Goal: Task Accomplishment & Management: Complete application form

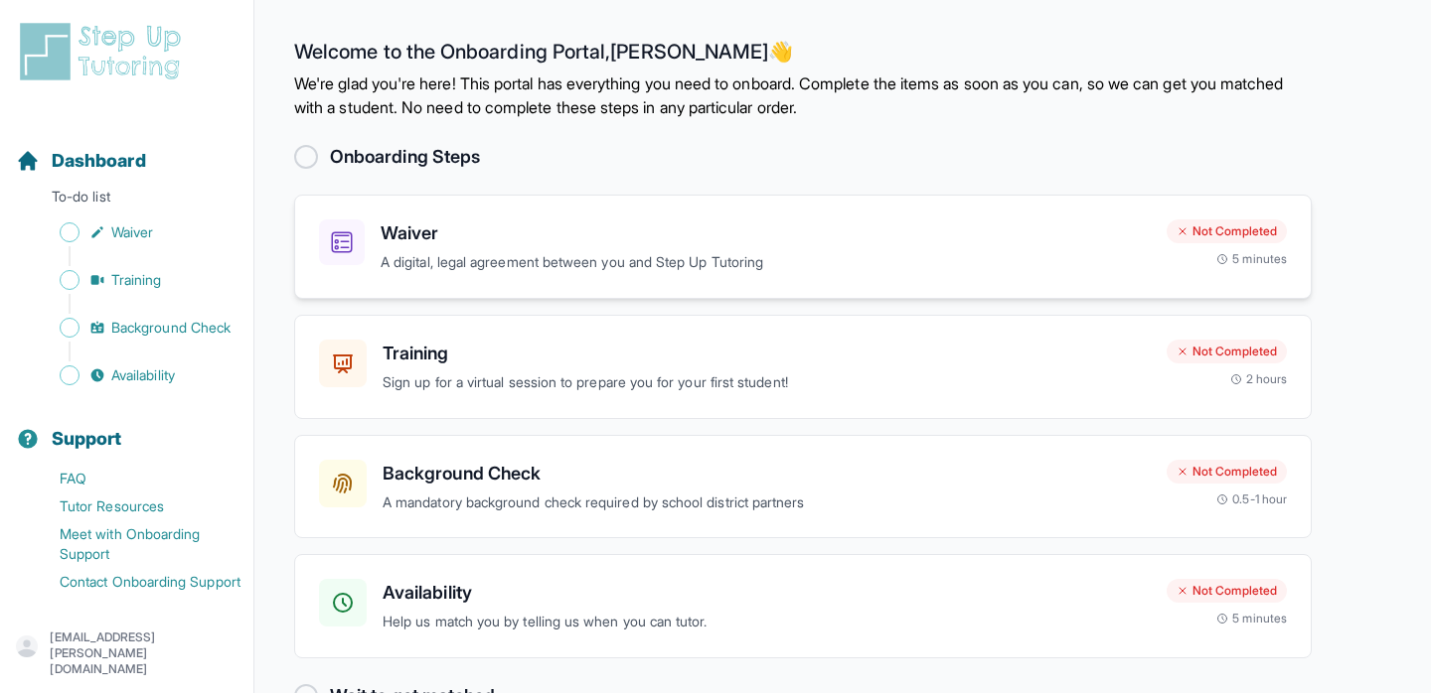
click at [474, 244] on h3 "Waiver" at bounding box center [765, 234] width 770 height 28
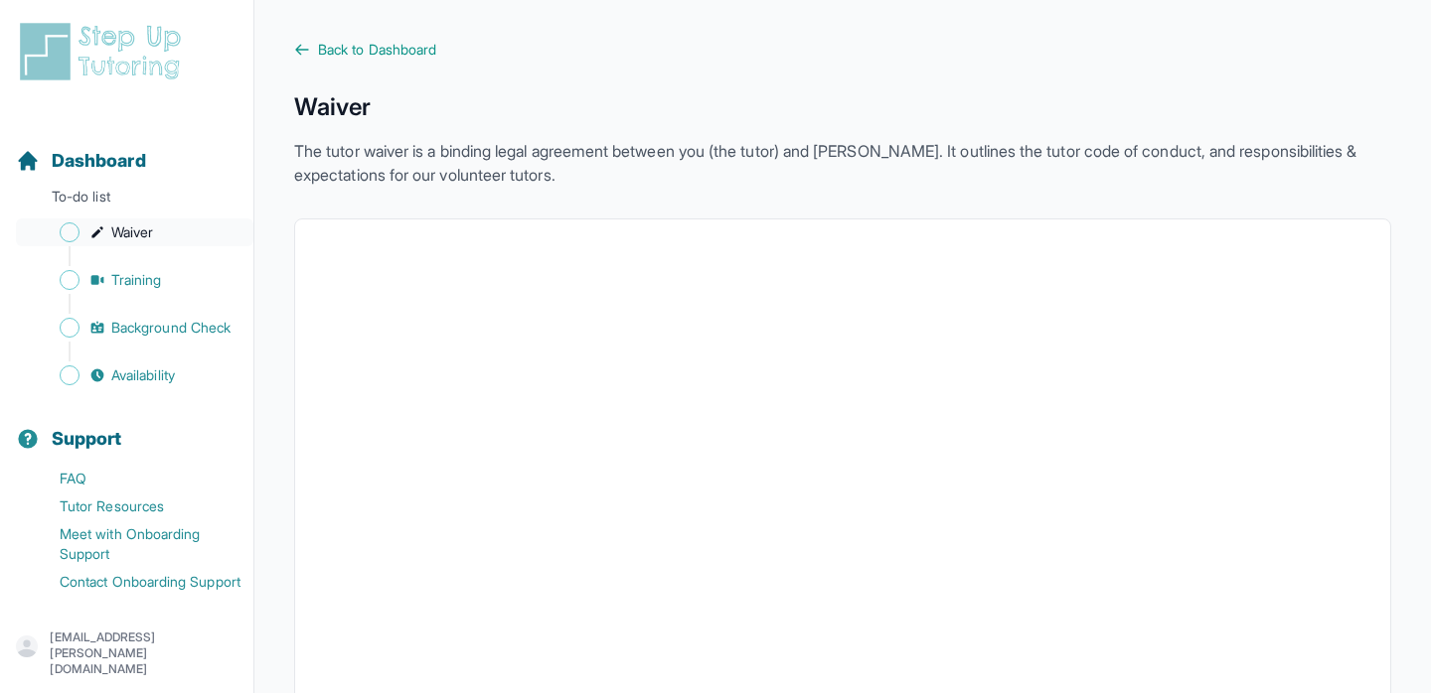
click at [163, 230] on link "Waiver" at bounding box center [134, 233] width 237 height 28
click at [167, 284] on link "Training" at bounding box center [134, 280] width 237 height 28
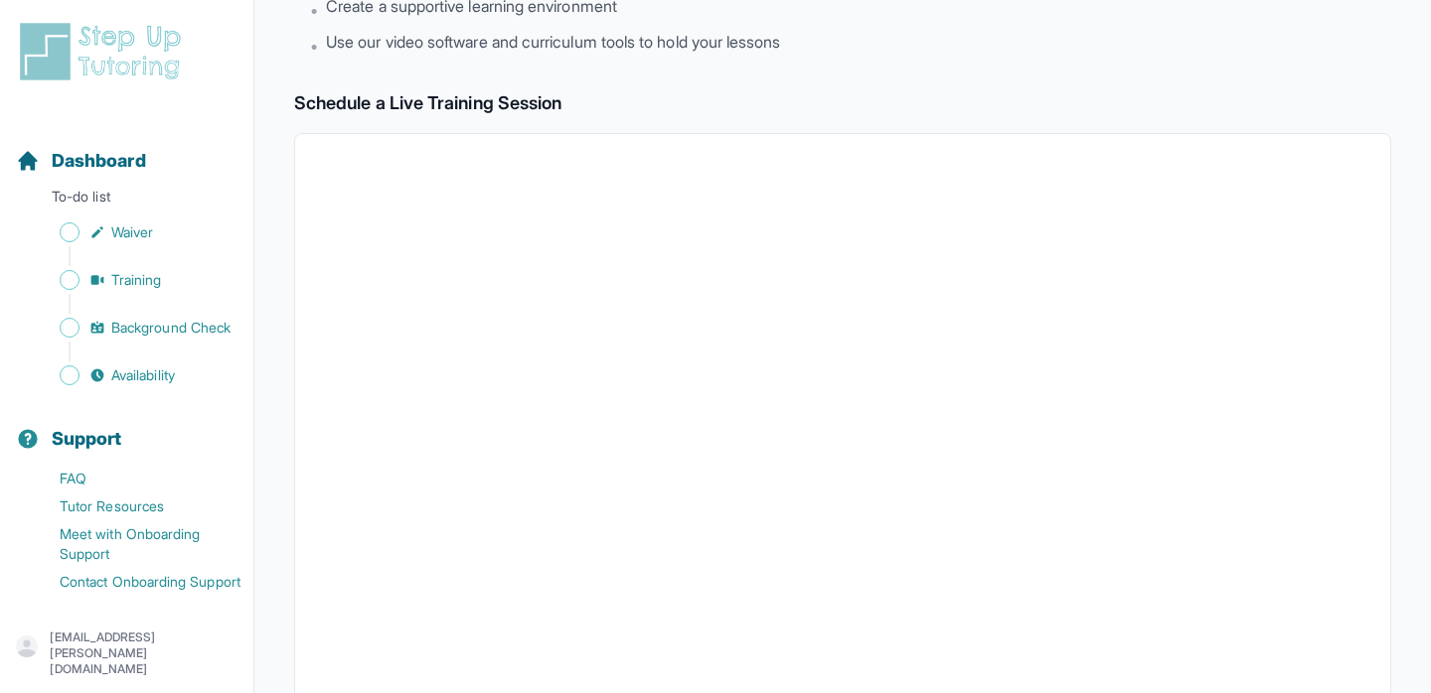
scroll to position [705, 0]
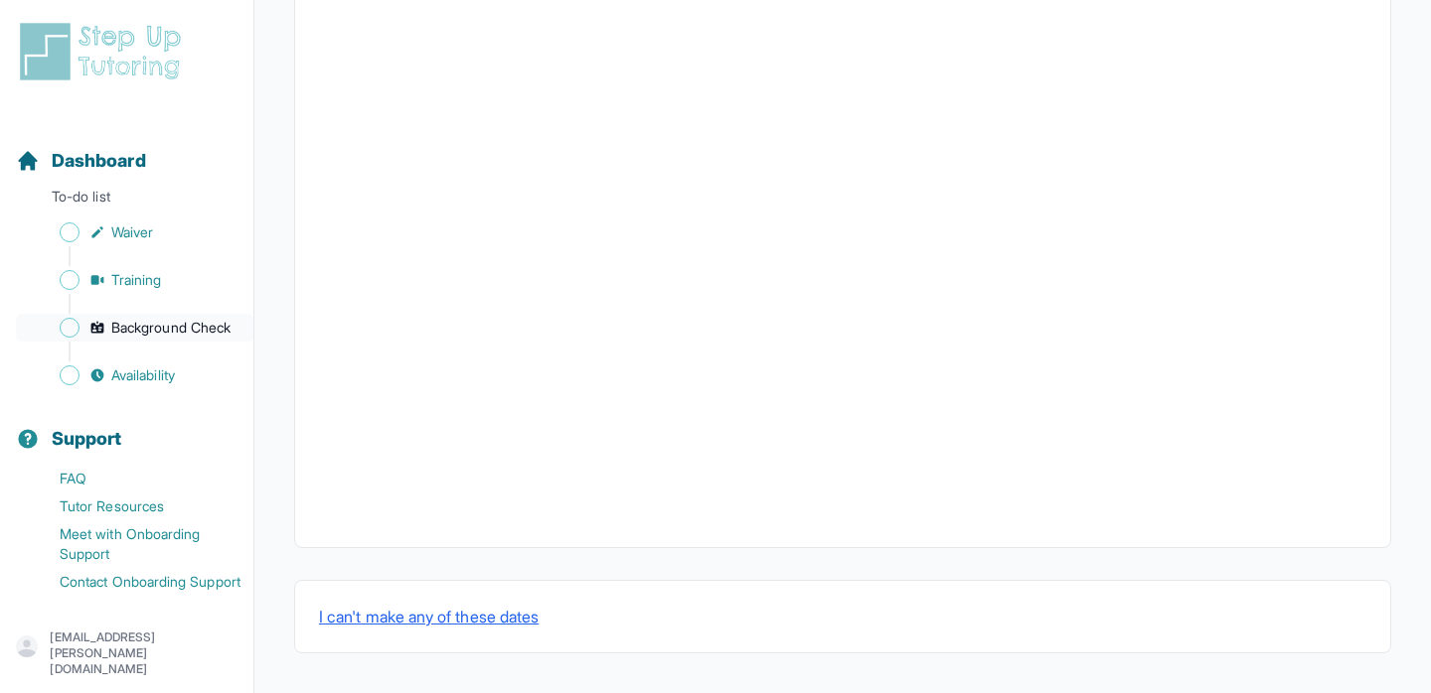
click at [149, 329] on span "Background Check" at bounding box center [170, 328] width 119 height 20
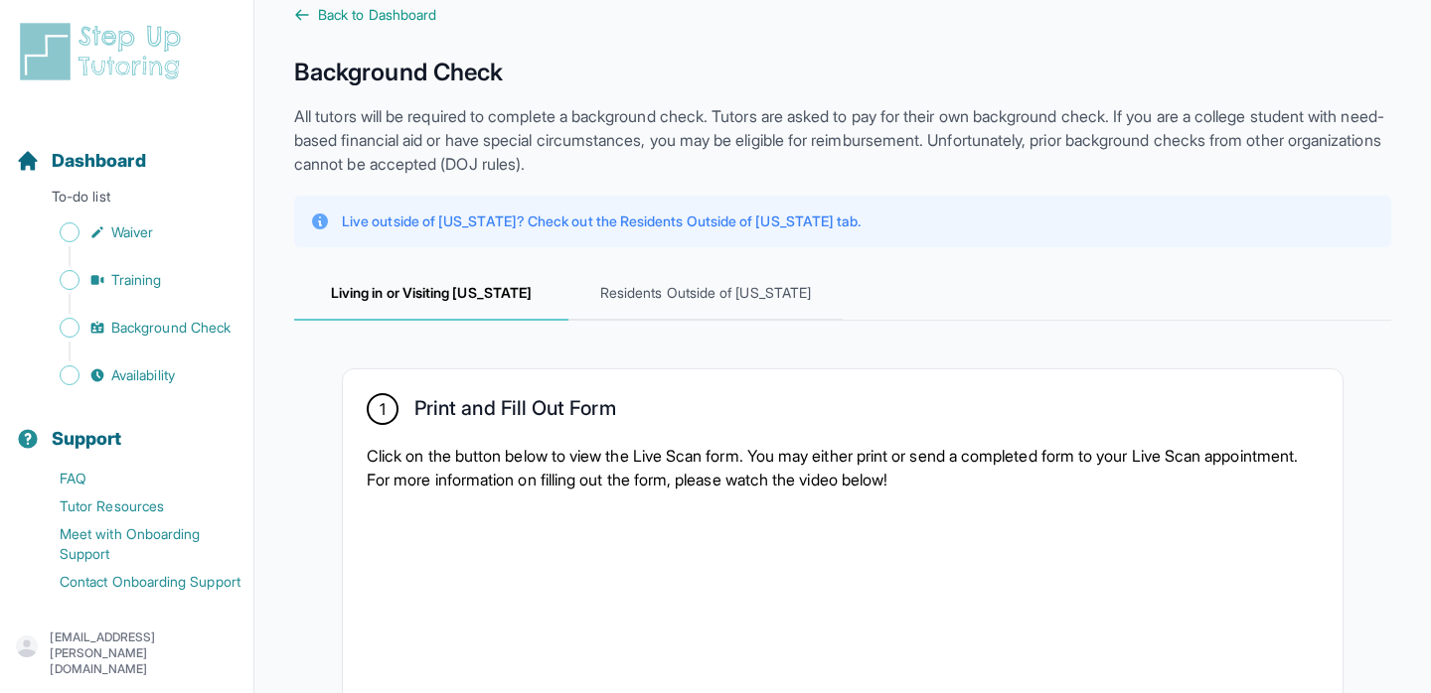
scroll to position [30, 0]
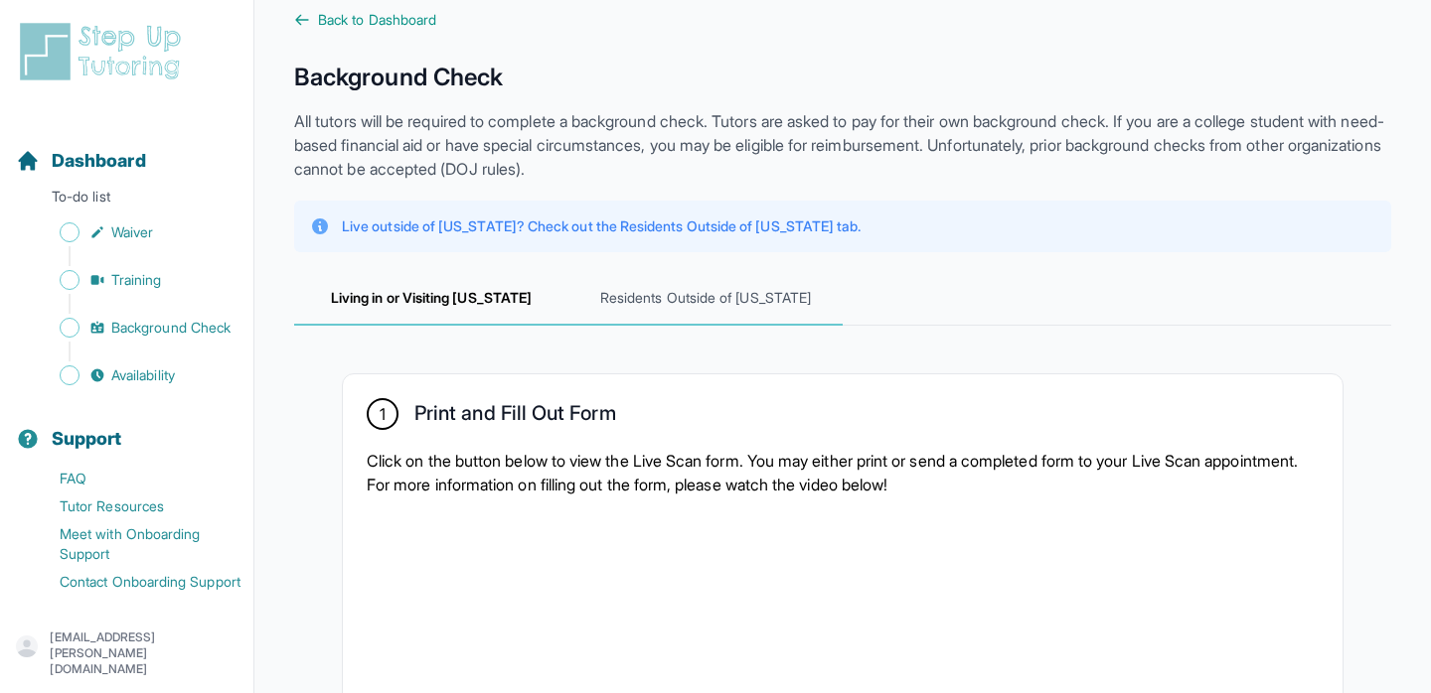
click at [675, 300] on span "Residents Outside of [US_STATE]" at bounding box center [705, 299] width 274 height 54
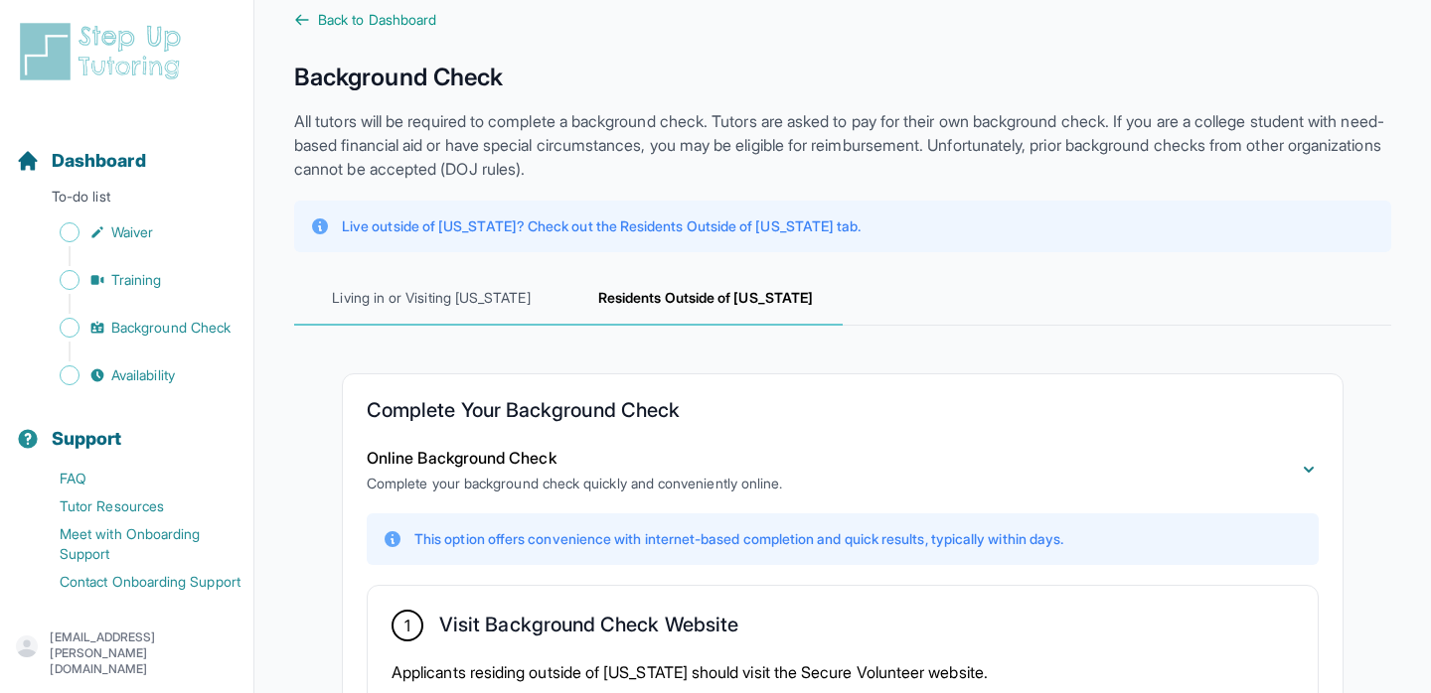
click at [451, 302] on span "Living in or Visiting [US_STATE]" at bounding box center [431, 299] width 274 height 54
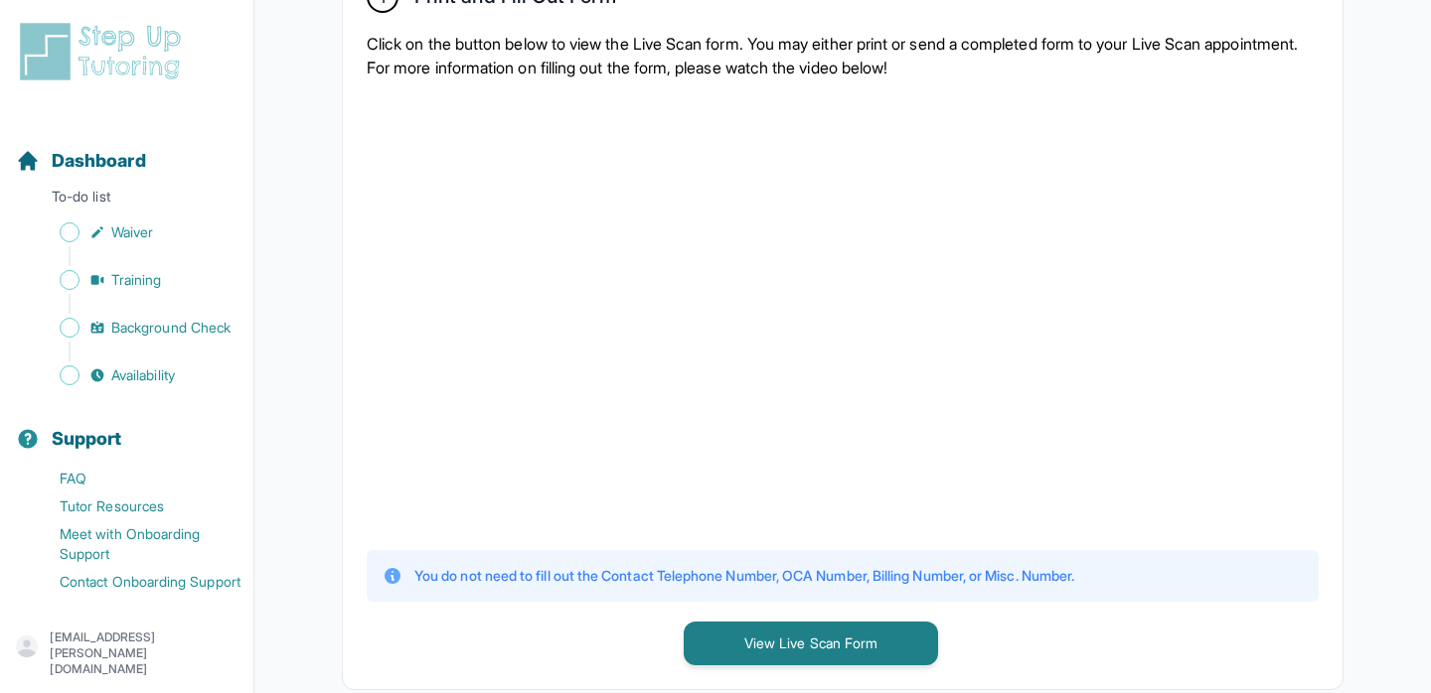
scroll to position [451, 0]
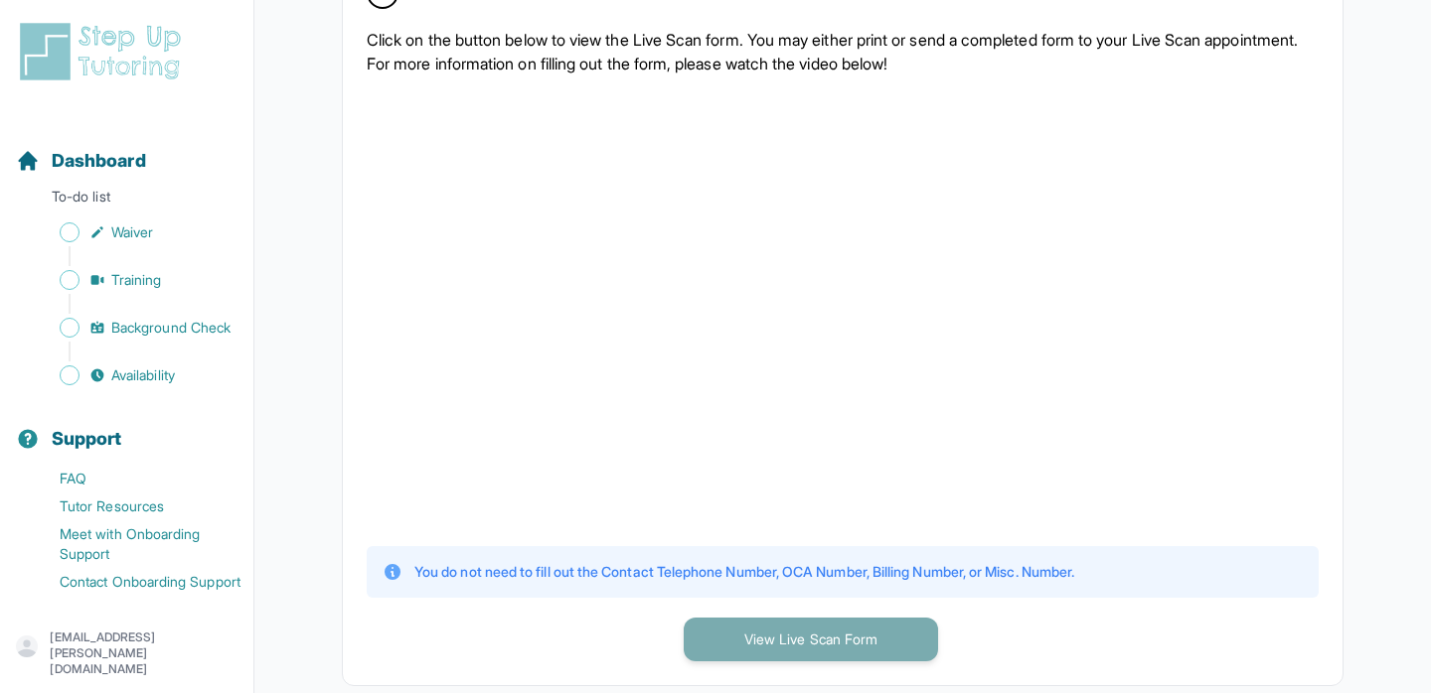
click at [767, 641] on button "View Live Scan Form" at bounding box center [810, 640] width 254 height 44
